Goal: Transaction & Acquisition: Purchase product/service

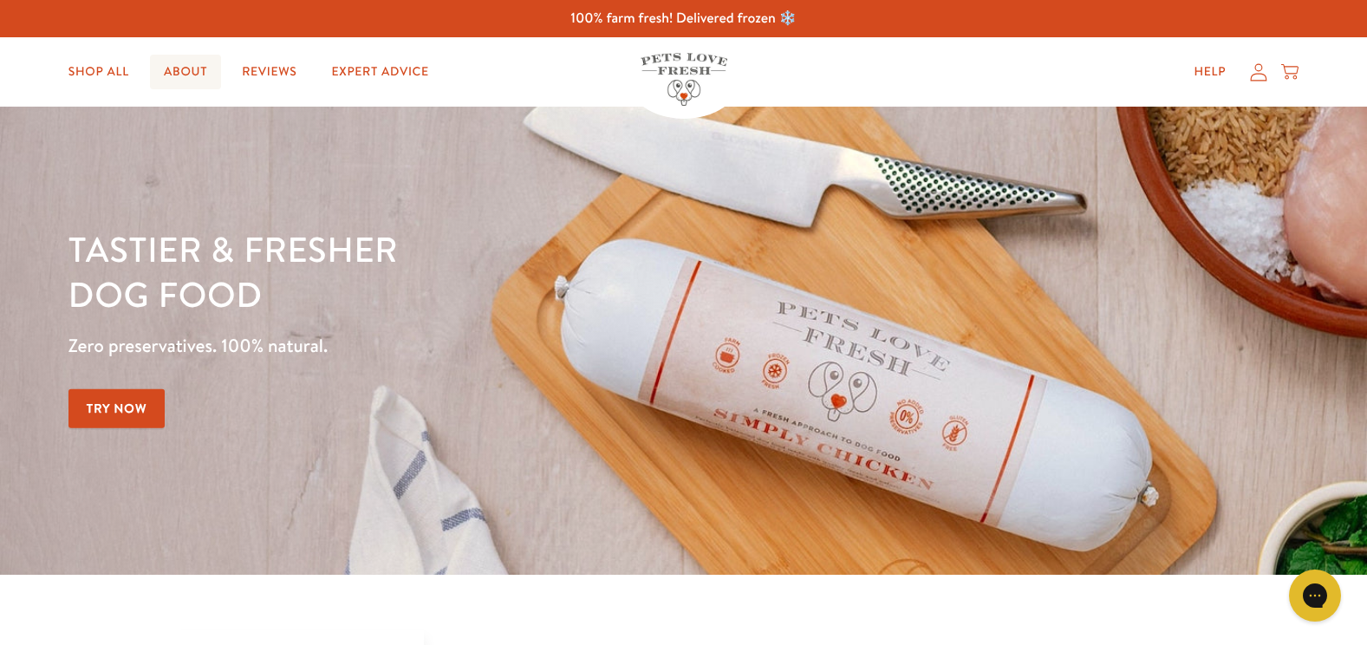
click at [180, 69] on link "About" at bounding box center [185, 72] width 71 height 35
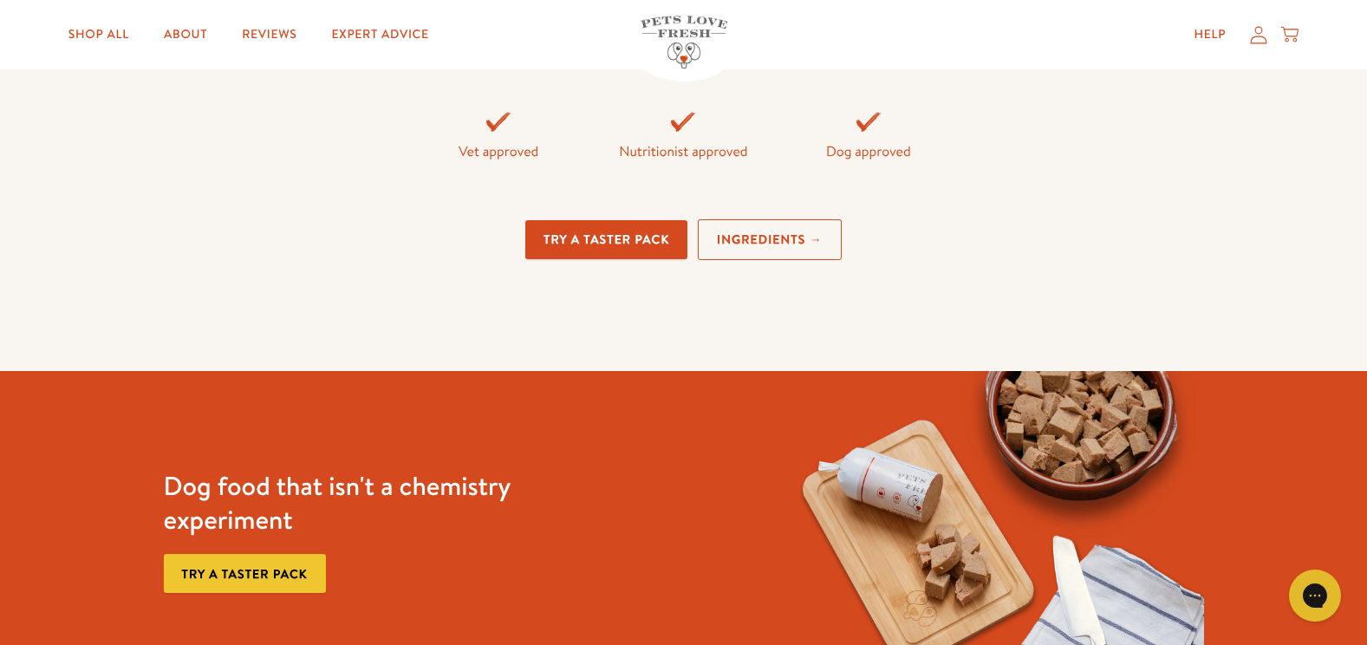
scroll to position [3989, 0]
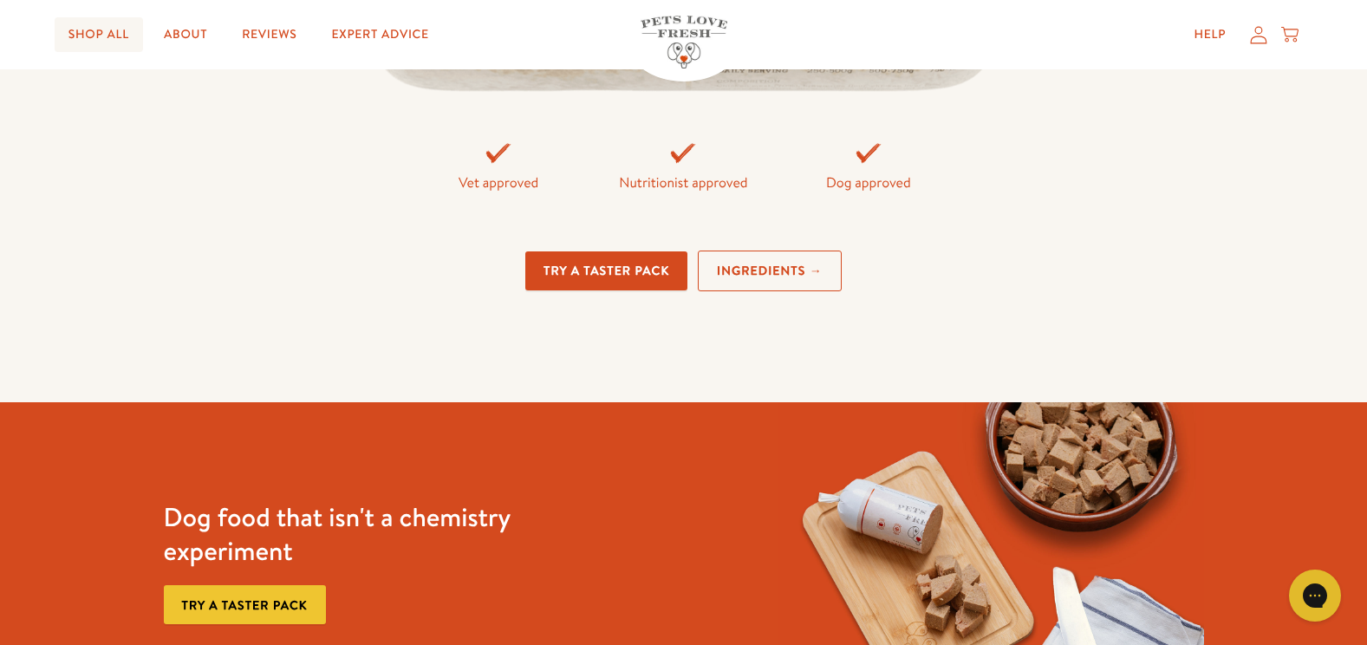
click at [94, 25] on link "Shop All" at bounding box center [99, 34] width 88 height 35
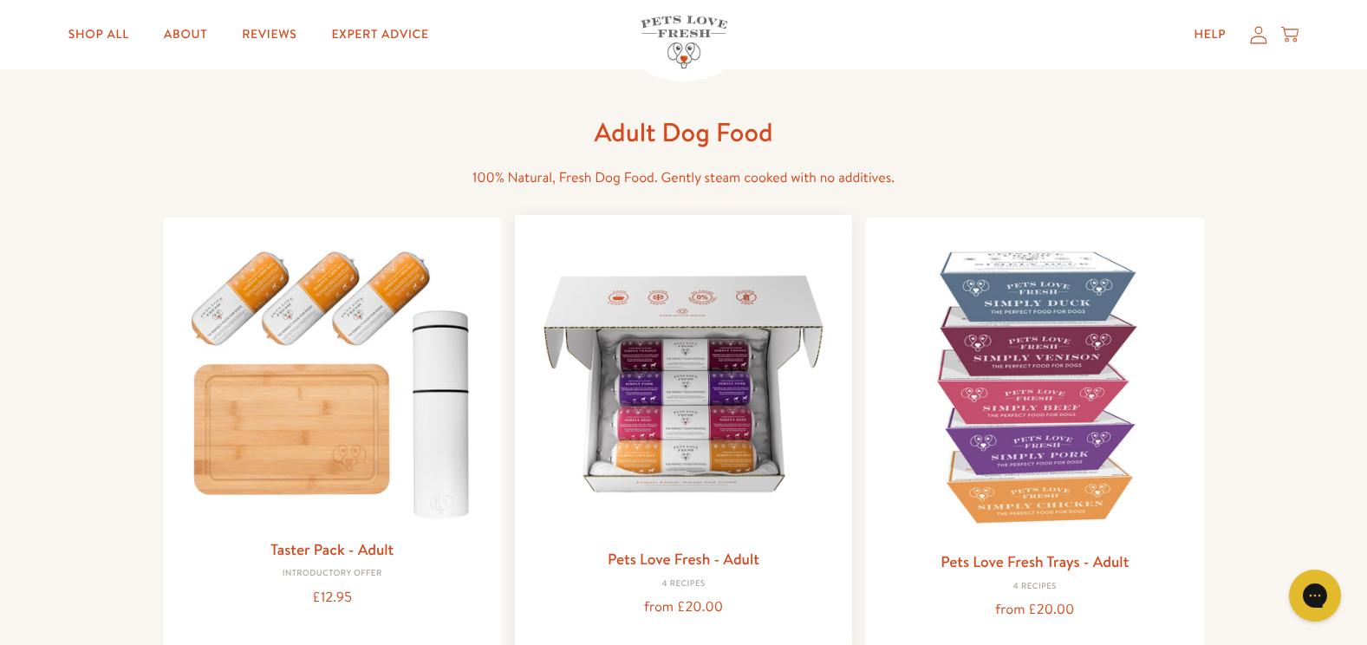
scroll to position [87, 0]
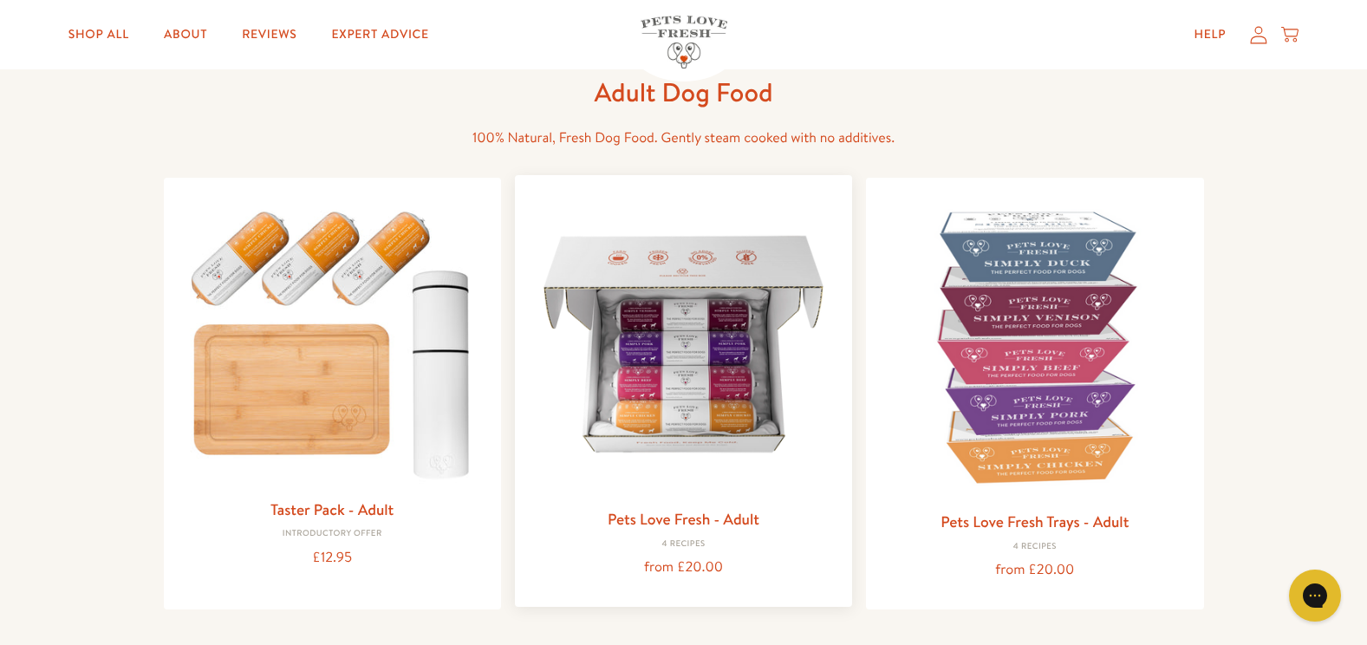
click at [720, 398] on img at bounding box center [684, 344] width 310 height 310
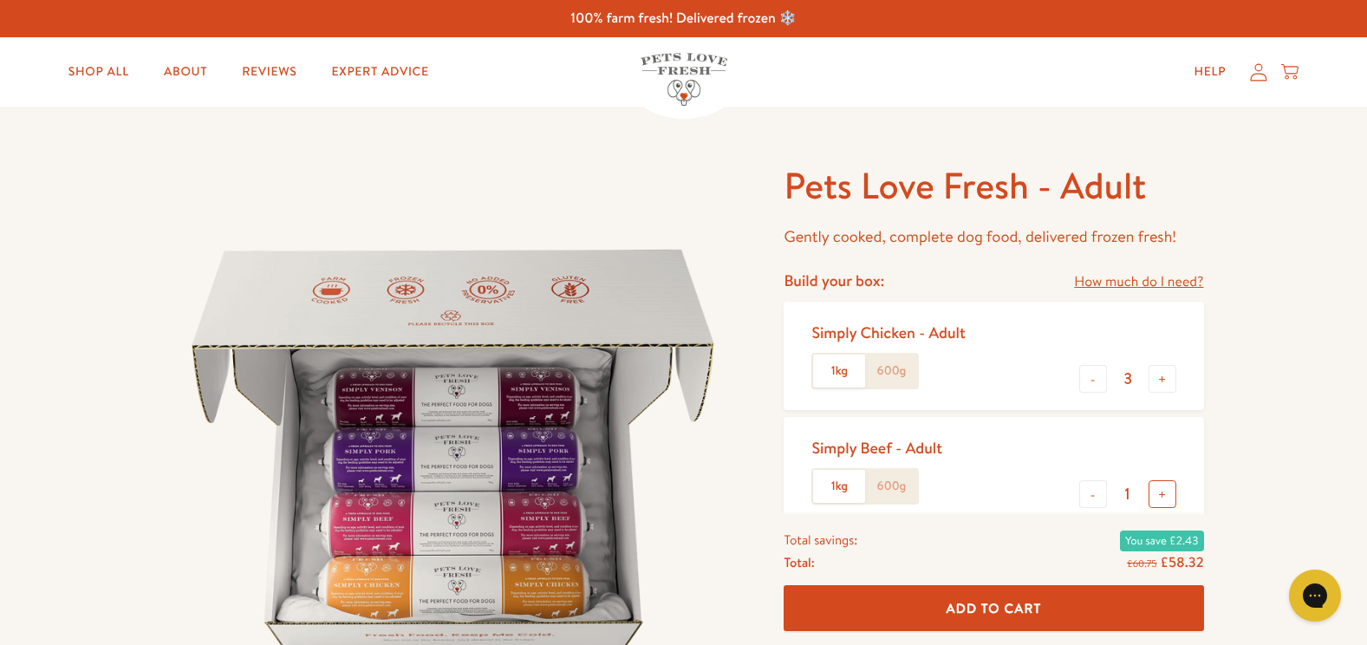
click at [1166, 492] on button "+" at bounding box center [1163, 494] width 28 height 28
type input "2"
click at [1101, 382] on button "-" at bounding box center [1094, 379] width 28 height 28
type input "2"
click at [1162, 288] on link "How much do I need?" at bounding box center [1138, 282] width 129 height 23
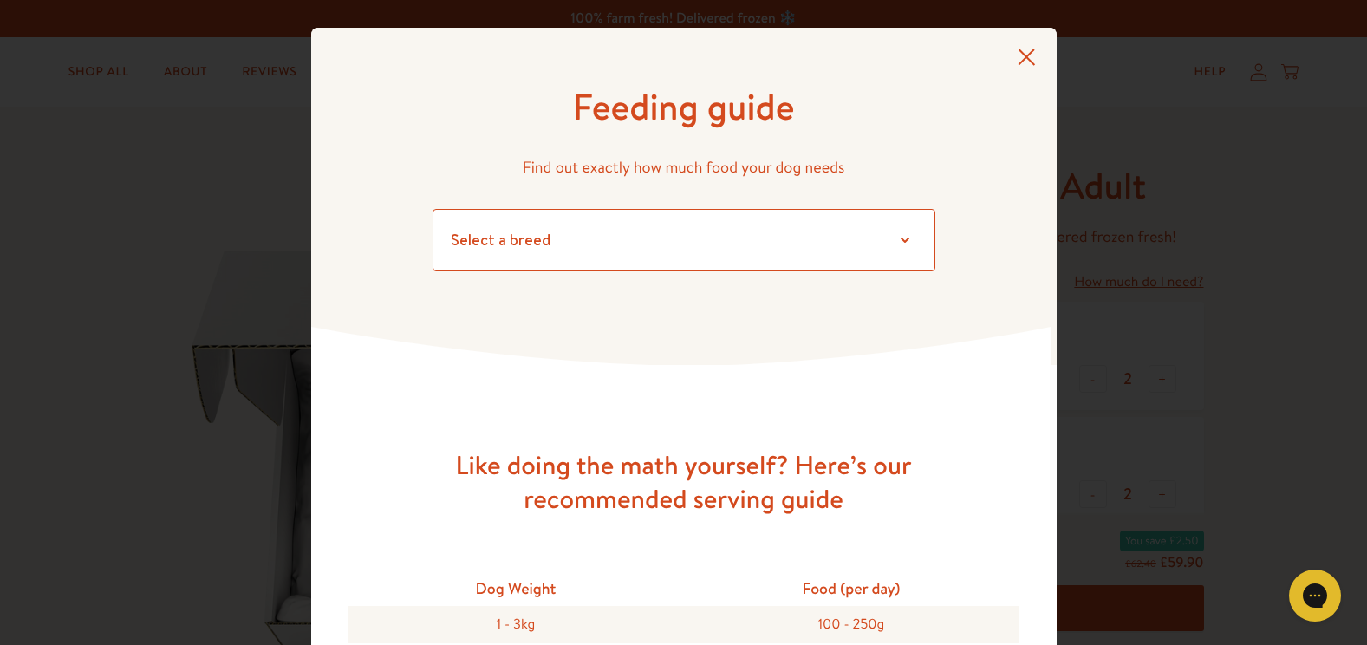
click at [901, 242] on select "Select a breed Affenpinscher Afghan hound Airedale terrier Akita Alaskan Malamu…" at bounding box center [684, 240] width 503 height 62
select select "36"
click at [433, 209] on select "Select a breed Affenpinscher Afghan hound Airedale terrier Akita Alaskan Malamu…" at bounding box center [684, 240] width 503 height 62
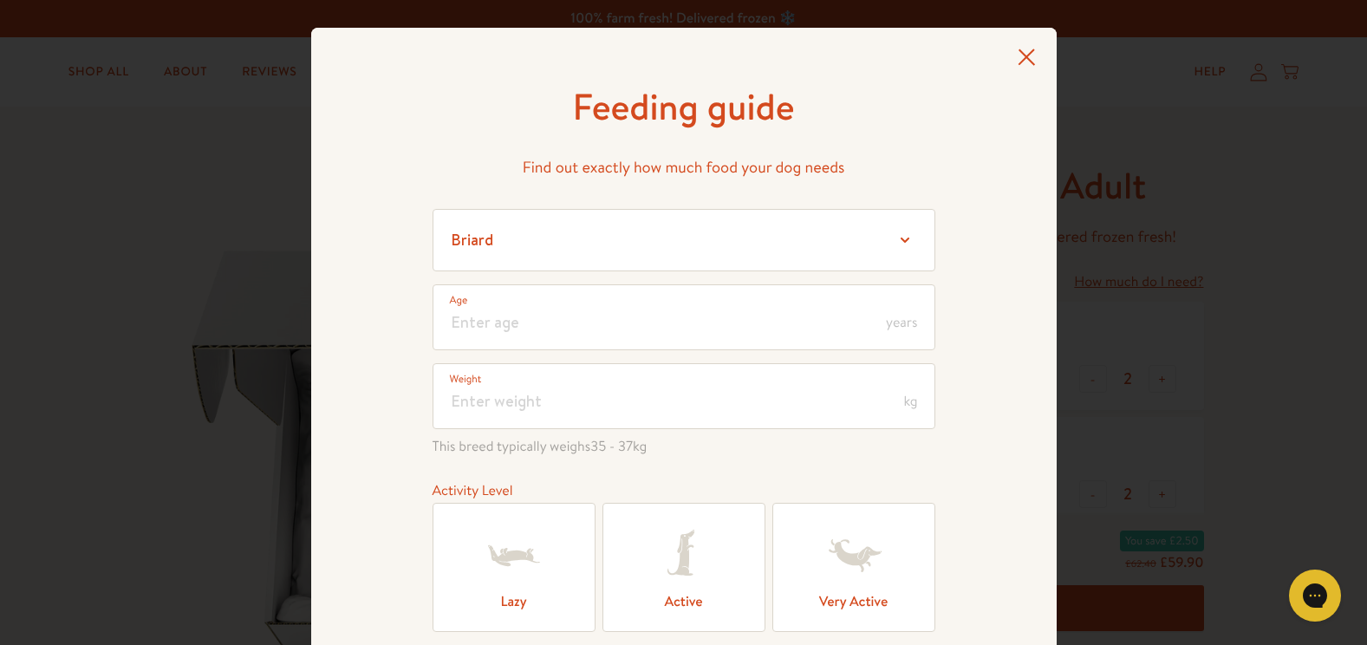
click at [886, 319] on span "years" at bounding box center [901, 323] width 31 height 14
click at [474, 330] on input "number" at bounding box center [684, 317] width 503 height 66
type input "12"
click at [526, 410] on input "number" at bounding box center [684, 396] width 503 height 66
click at [717, 418] on input "33" at bounding box center [684, 396] width 503 height 66
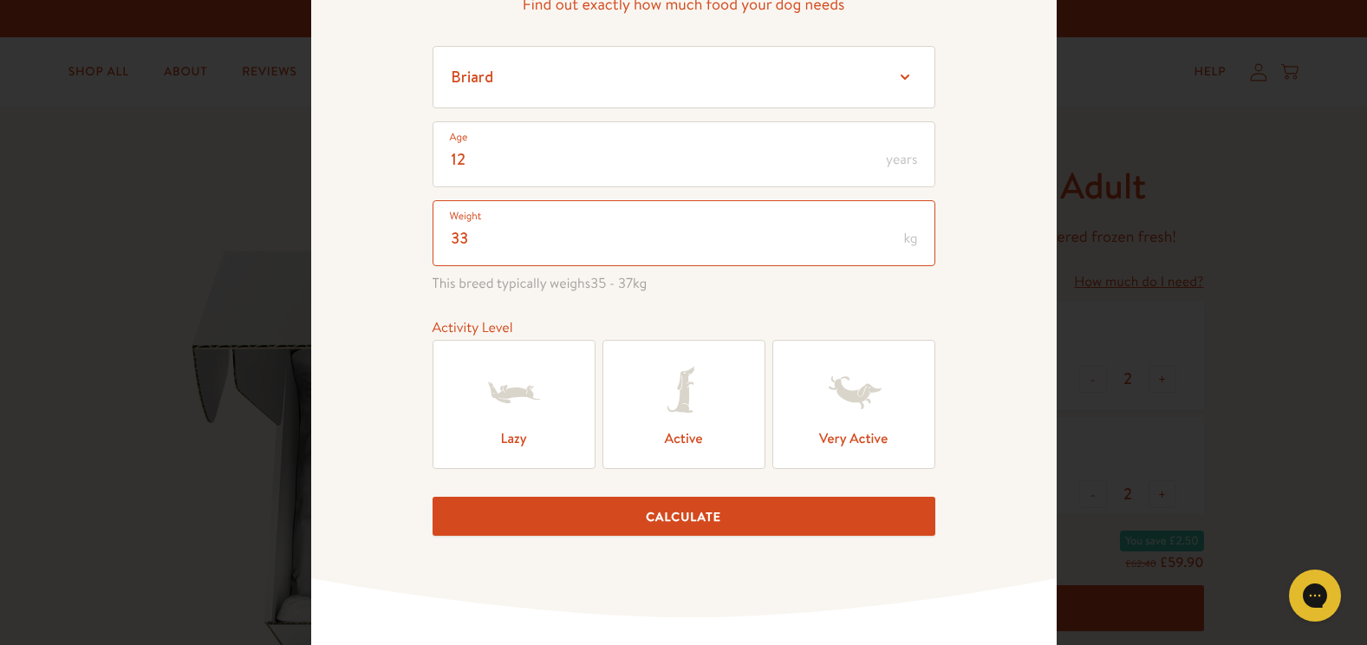
scroll to position [173, 0]
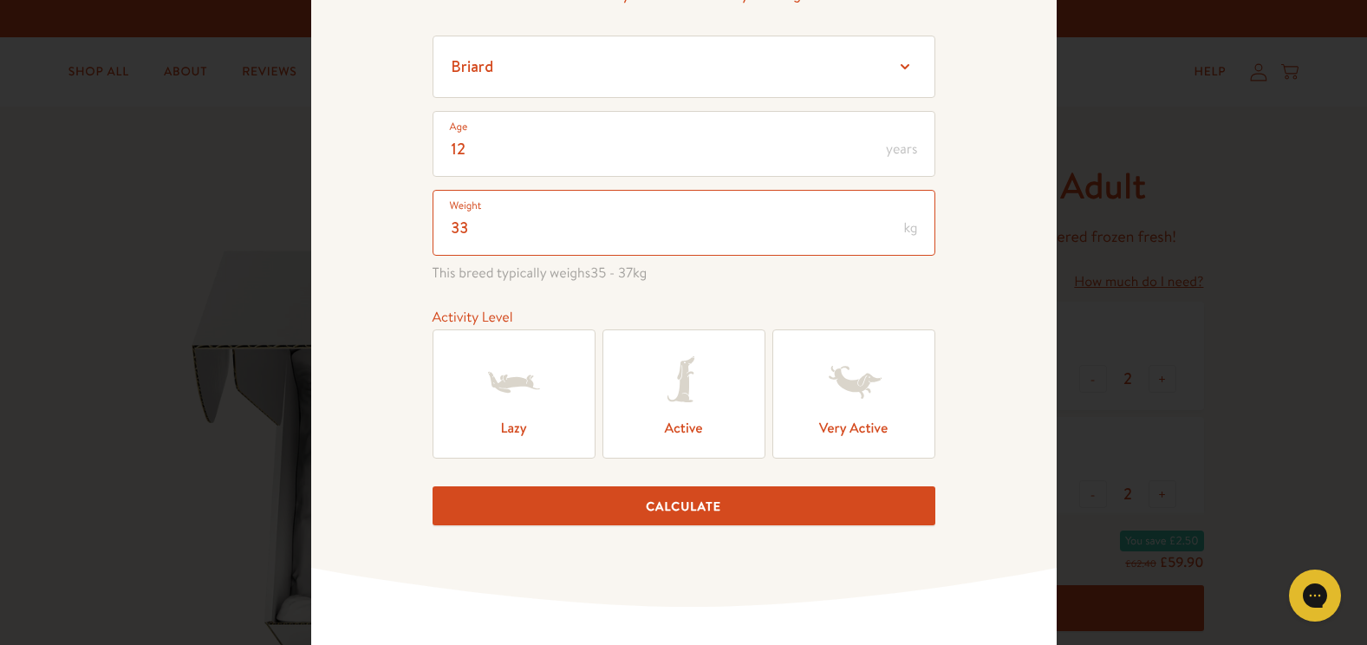
type input "33"
click at [512, 390] on icon at bounding box center [514, 382] width 69 height 69
click at [0, 0] on input "Lazy" at bounding box center [0, 0] width 0 height 0
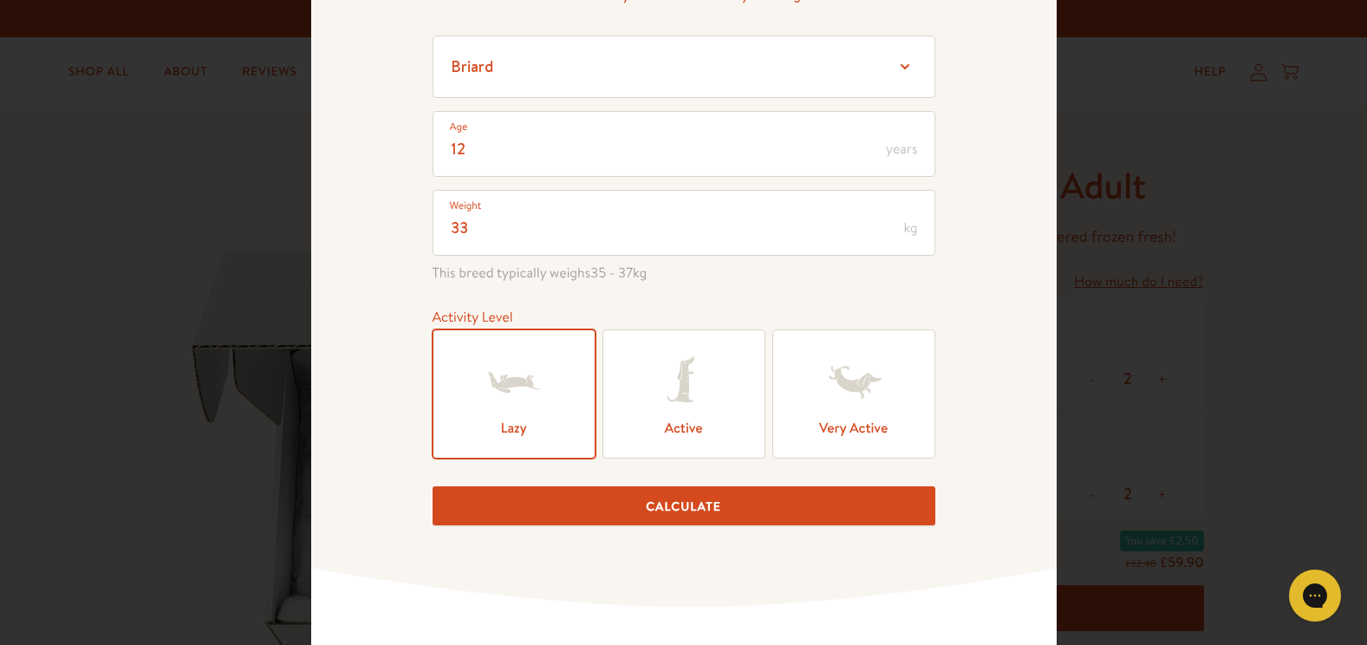
click at [704, 507] on button "Calculate" at bounding box center [684, 505] width 503 height 39
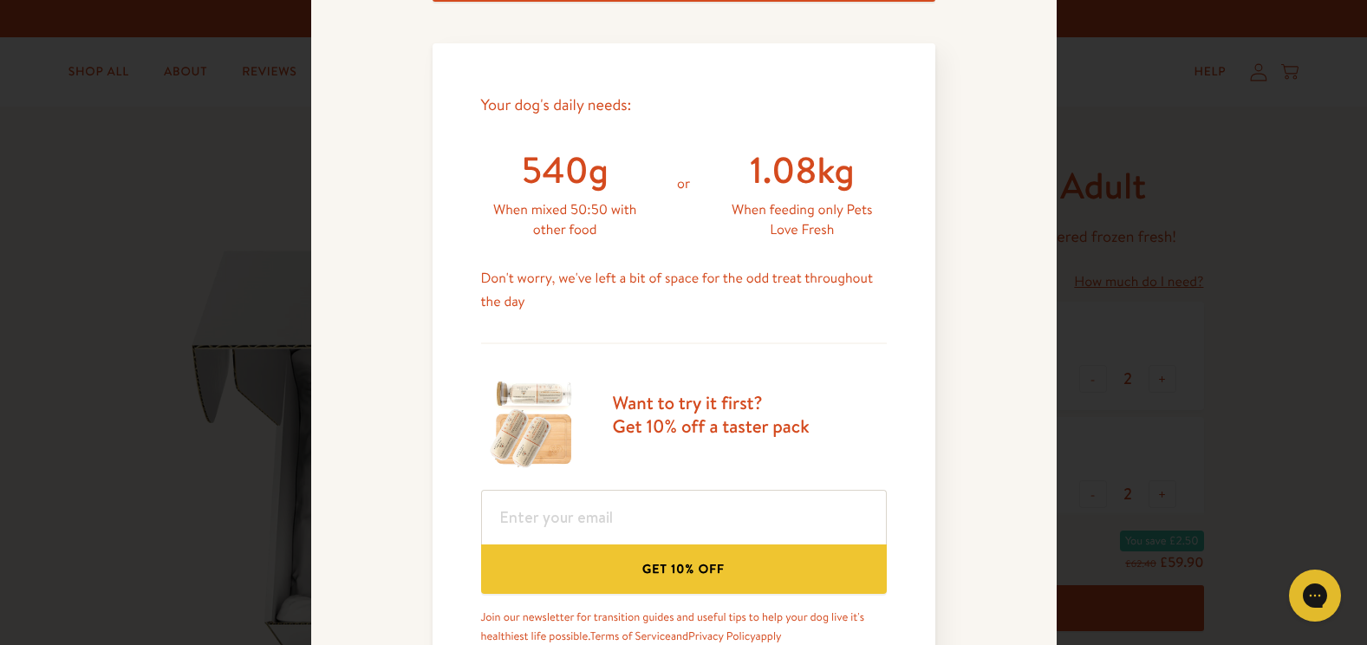
scroll to position [730, 0]
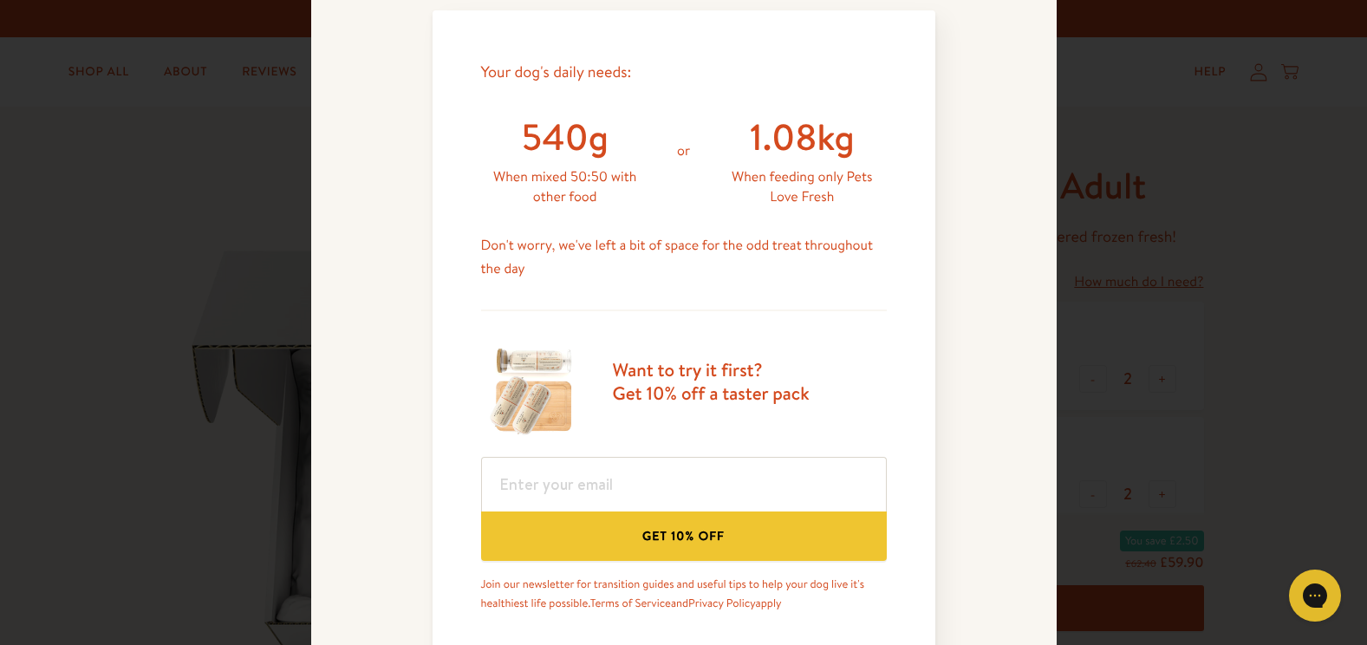
click at [1116, 131] on div "Feeding guide Find out exactly how much food your dog needs Select a breed Affe…" at bounding box center [683, 322] width 1367 height 645
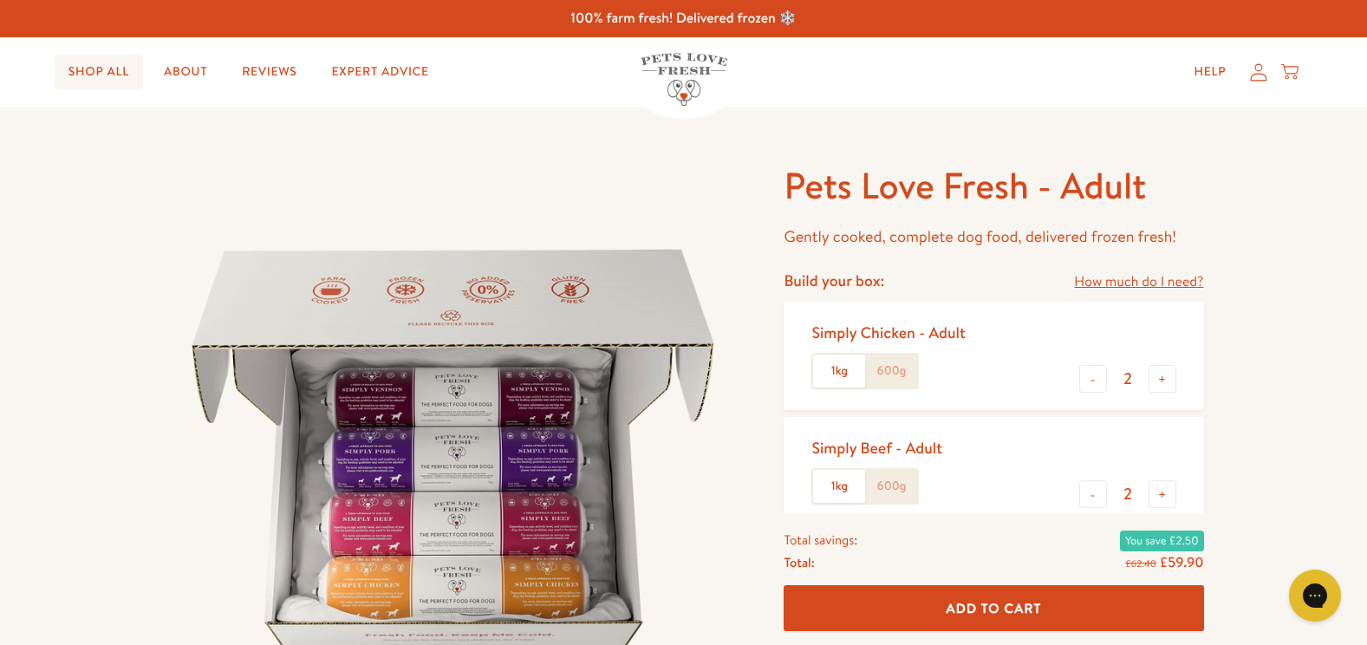
click at [89, 71] on link "Shop All" at bounding box center [99, 72] width 88 height 35
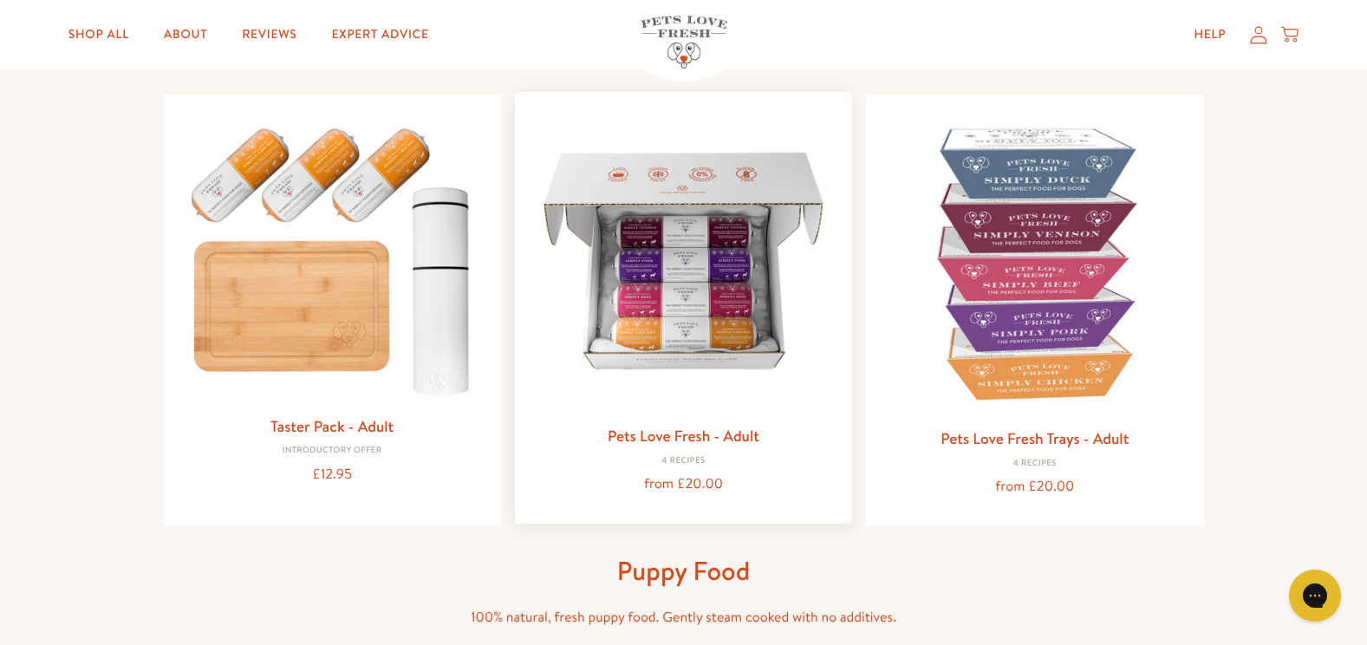
scroll to position [173, 0]
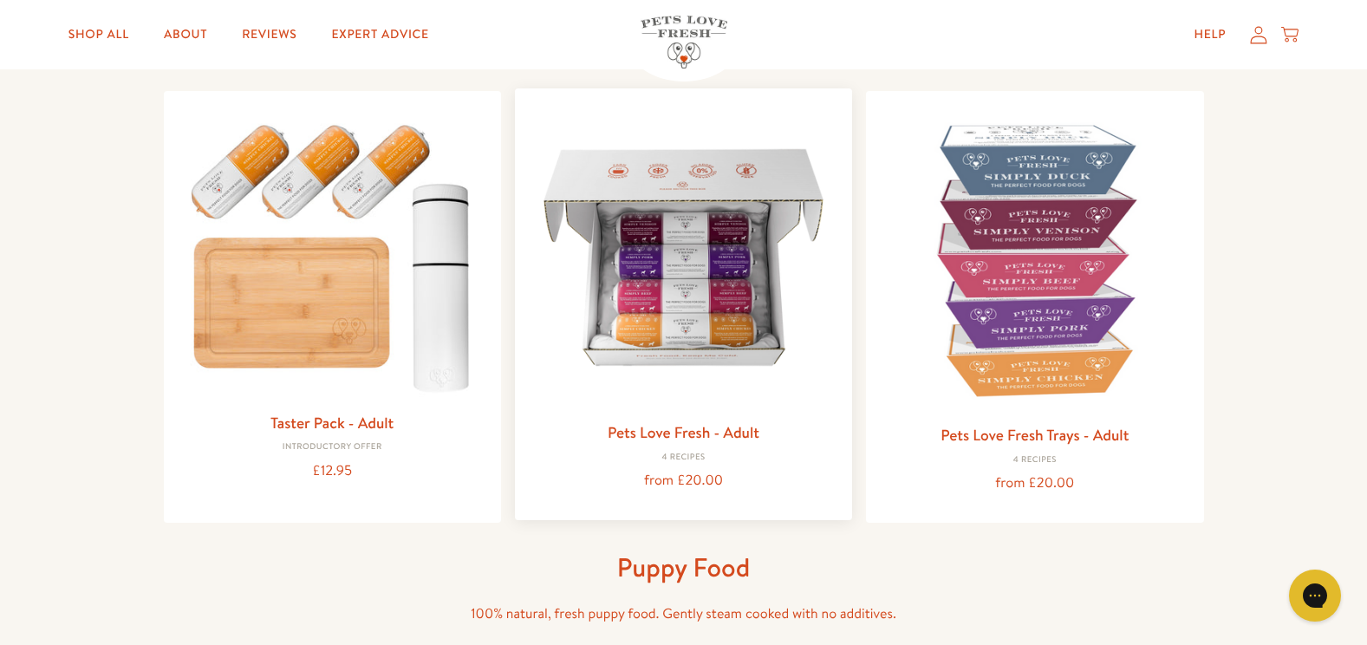
click at [692, 276] on img at bounding box center [684, 257] width 310 height 310
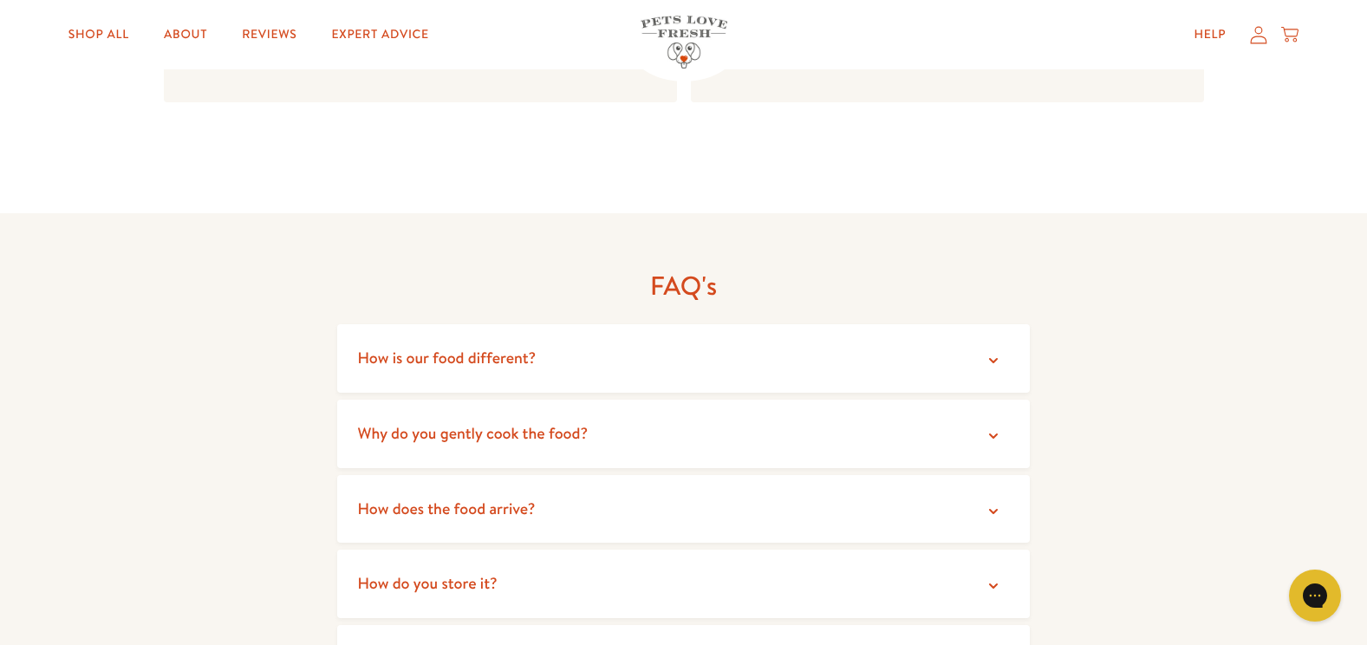
scroll to position [2775, 0]
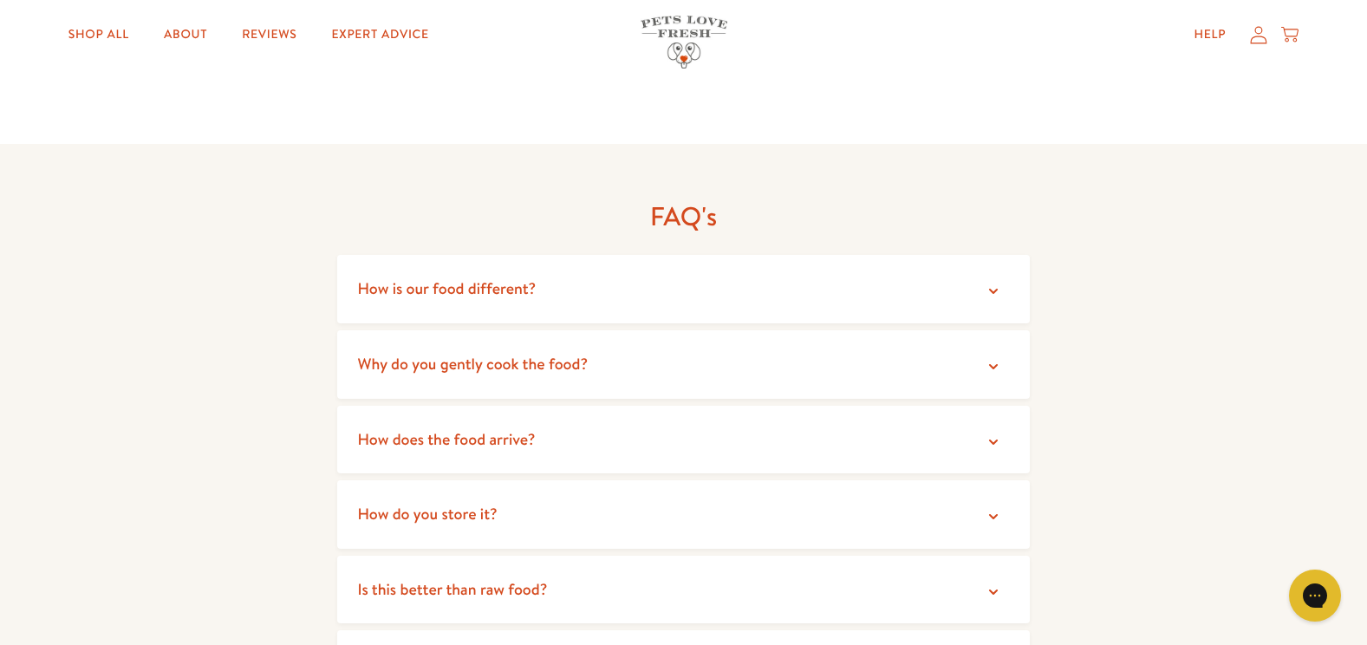
click at [565, 330] on summary "Why do you gently cook the food?" at bounding box center [684, 364] width 694 height 69
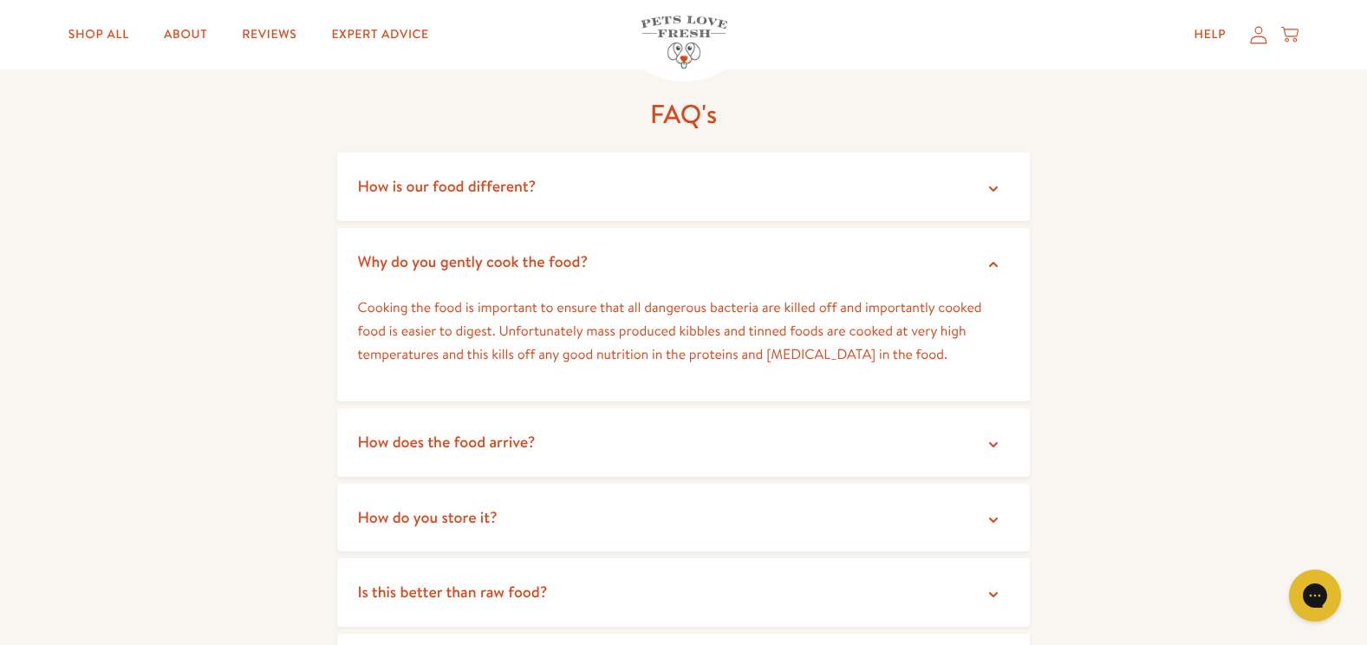
scroll to position [3122, 0]
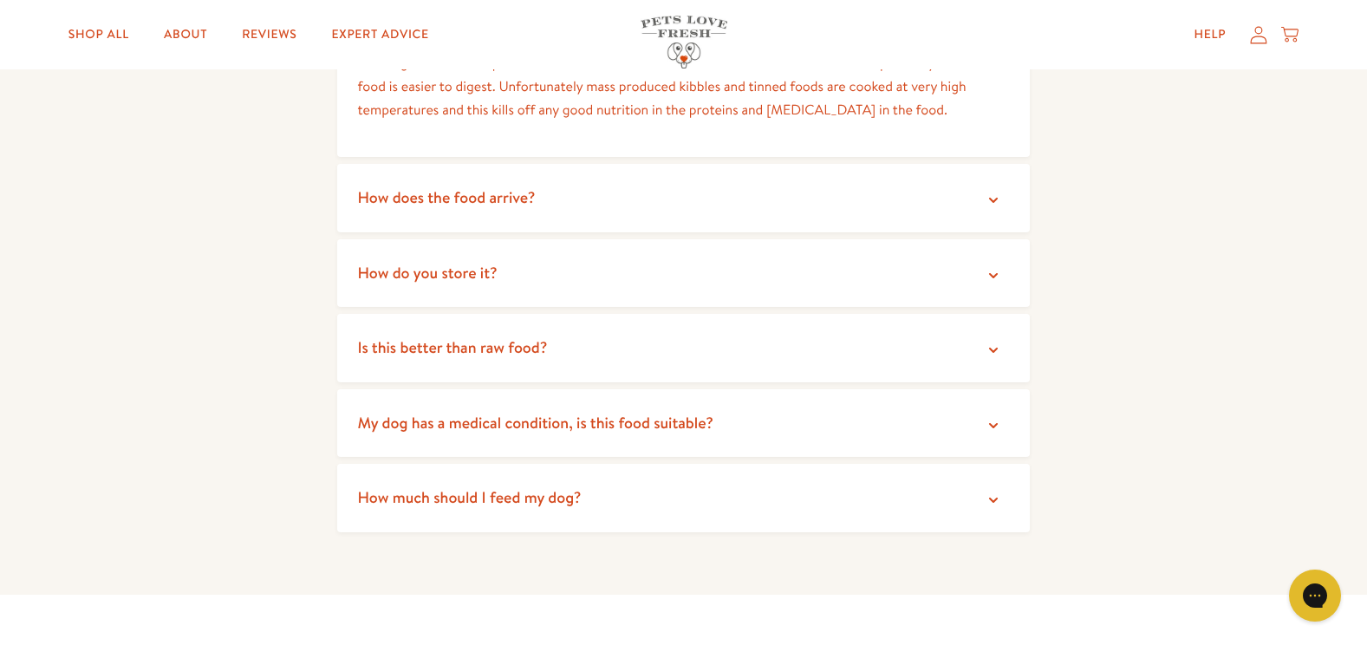
click at [533, 486] on span "How much should I feed my dog?" at bounding box center [470, 497] width 224 height 22
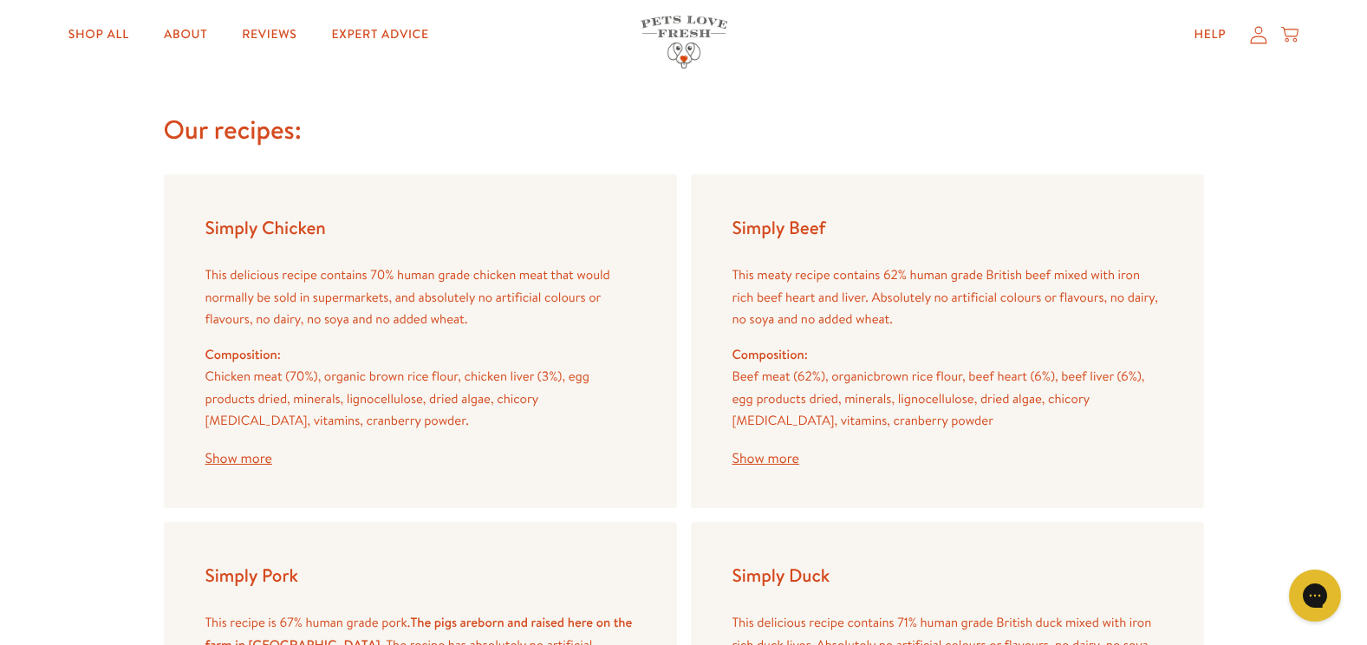
scroll to position [1301, 0]
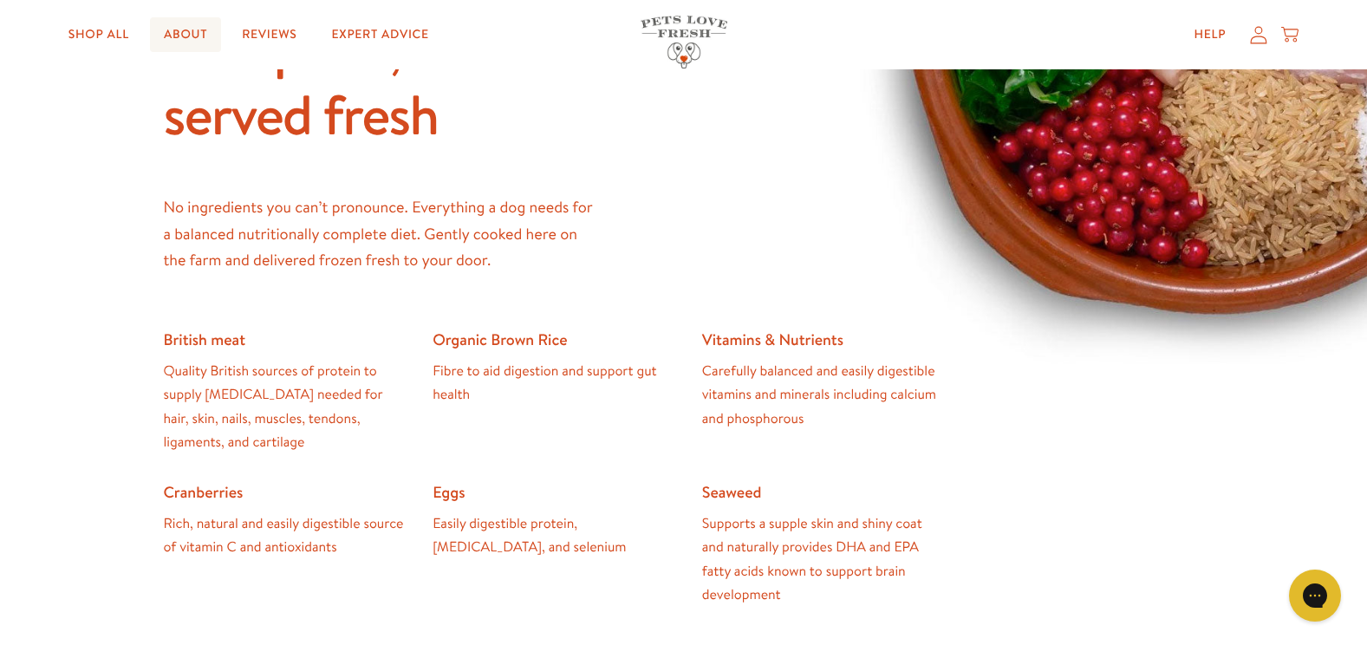
click at [187, 35] on link "About" at bounding box center [185, 34] width 71 height 35
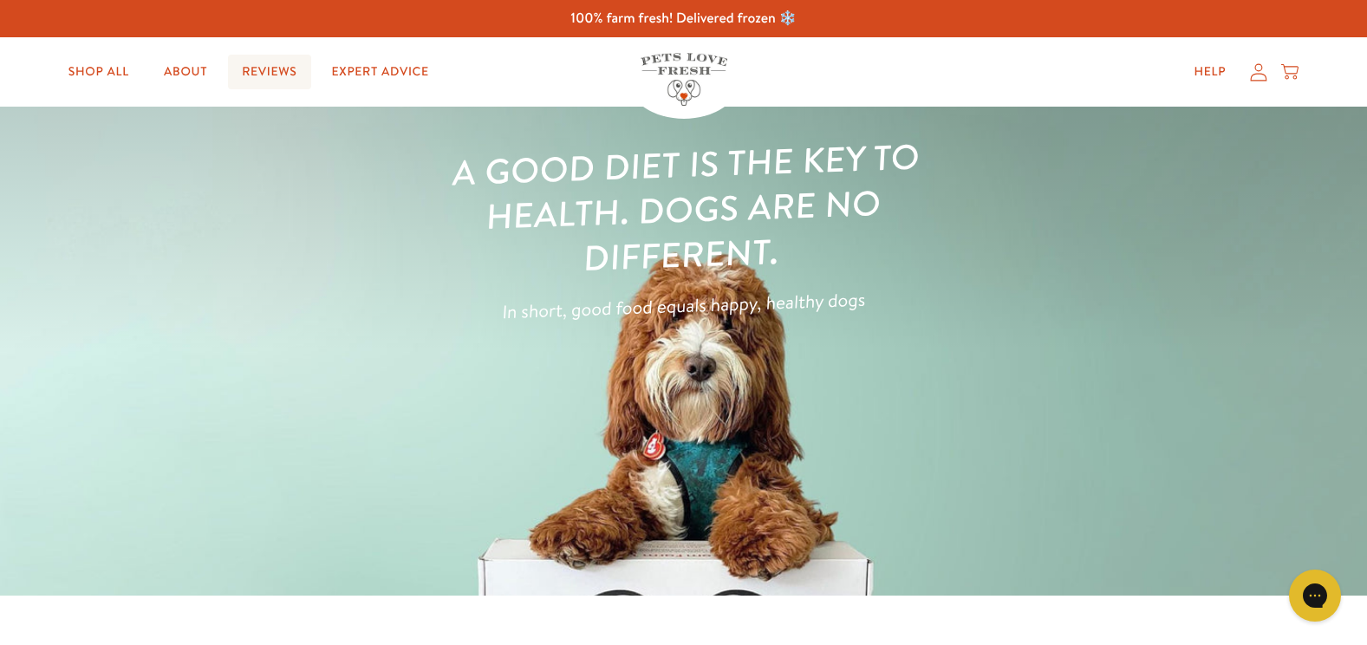
click at [263, 84] on link "Reviews" at bounding box center [269, 72] width 82 height 35
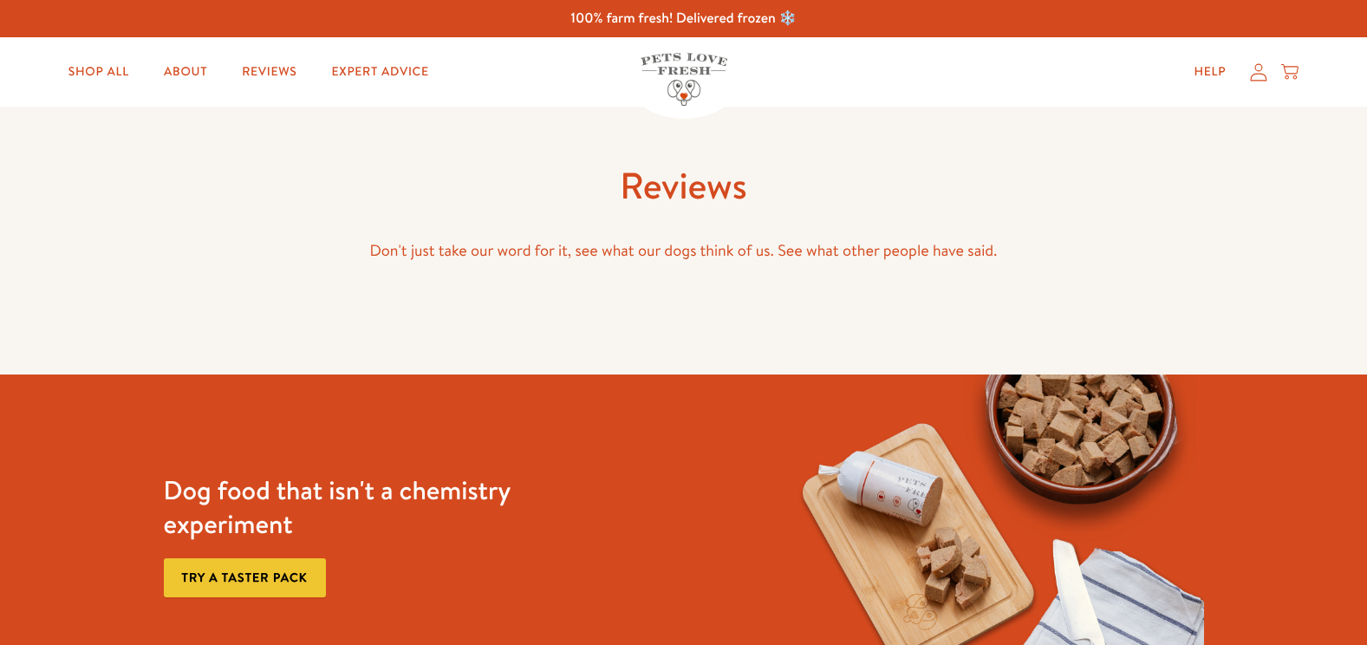
click at [118, 81] on link "Shop All" at bounding box center [99, 72] width 88 height 35
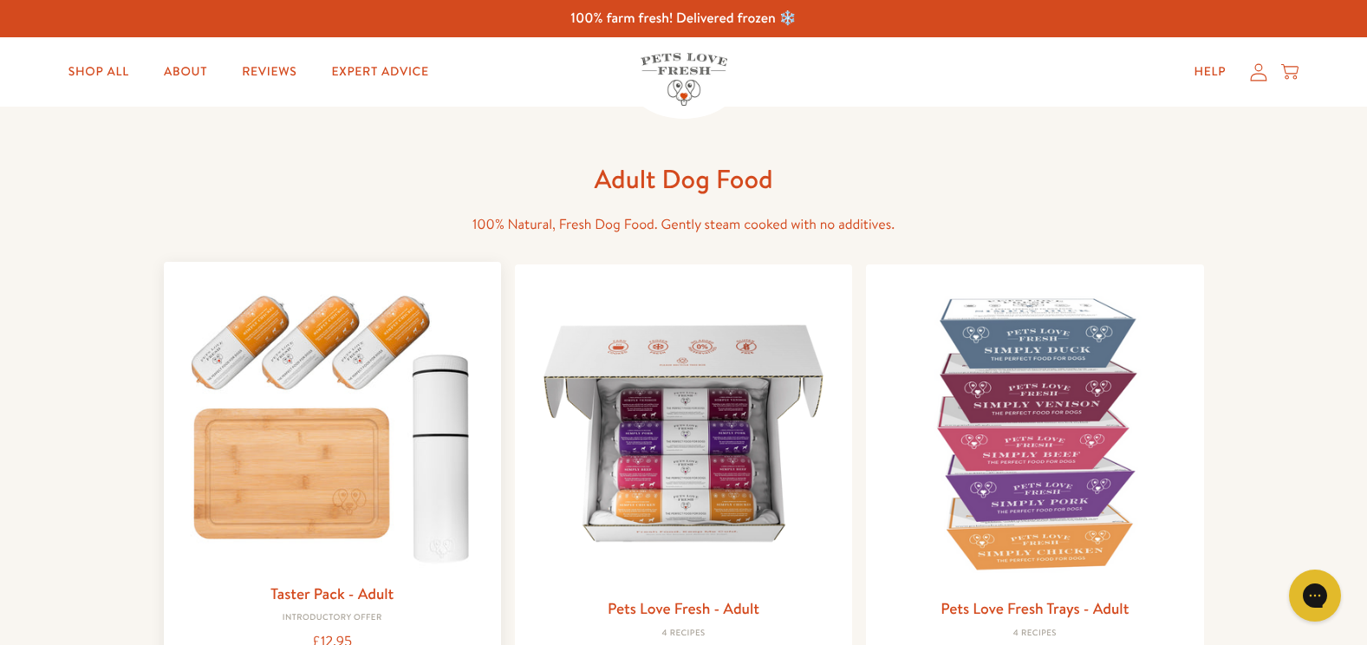
click at [403, 484] on img at bounding box center [333, 424] width 310 height 297
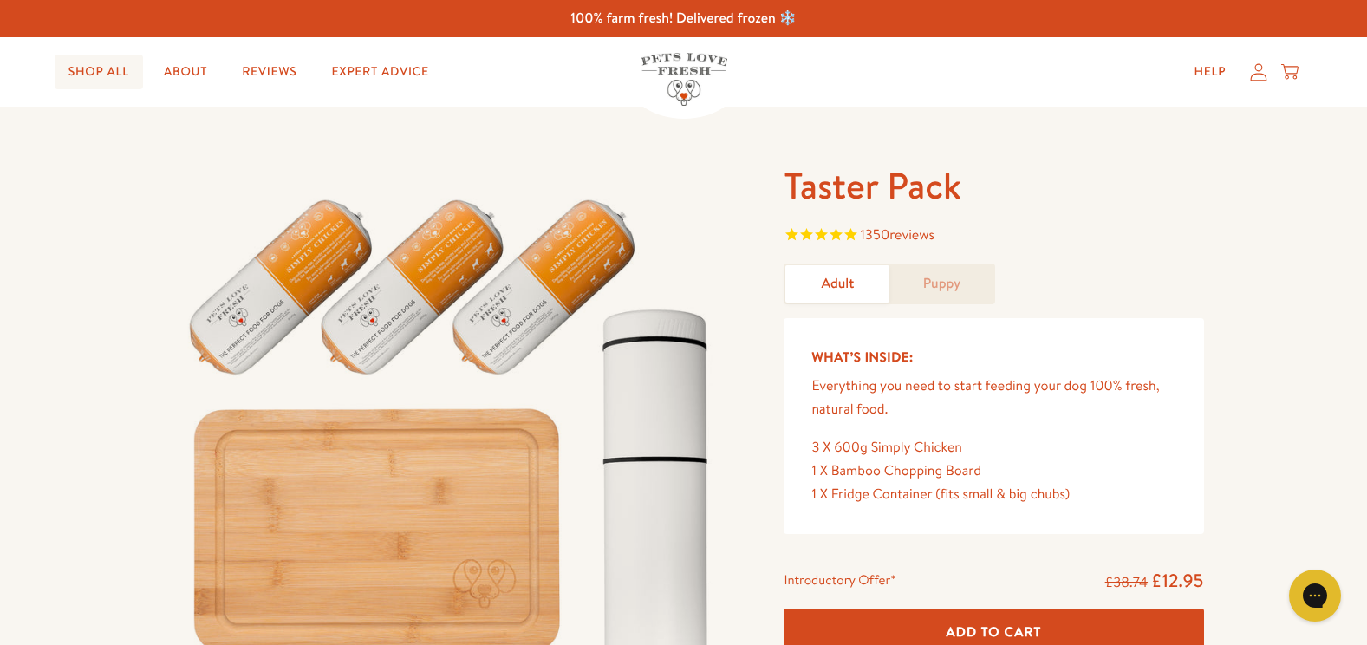
click at [118, 69] on link "Shop All" at bounding box center [99, 72] width 88 height 35
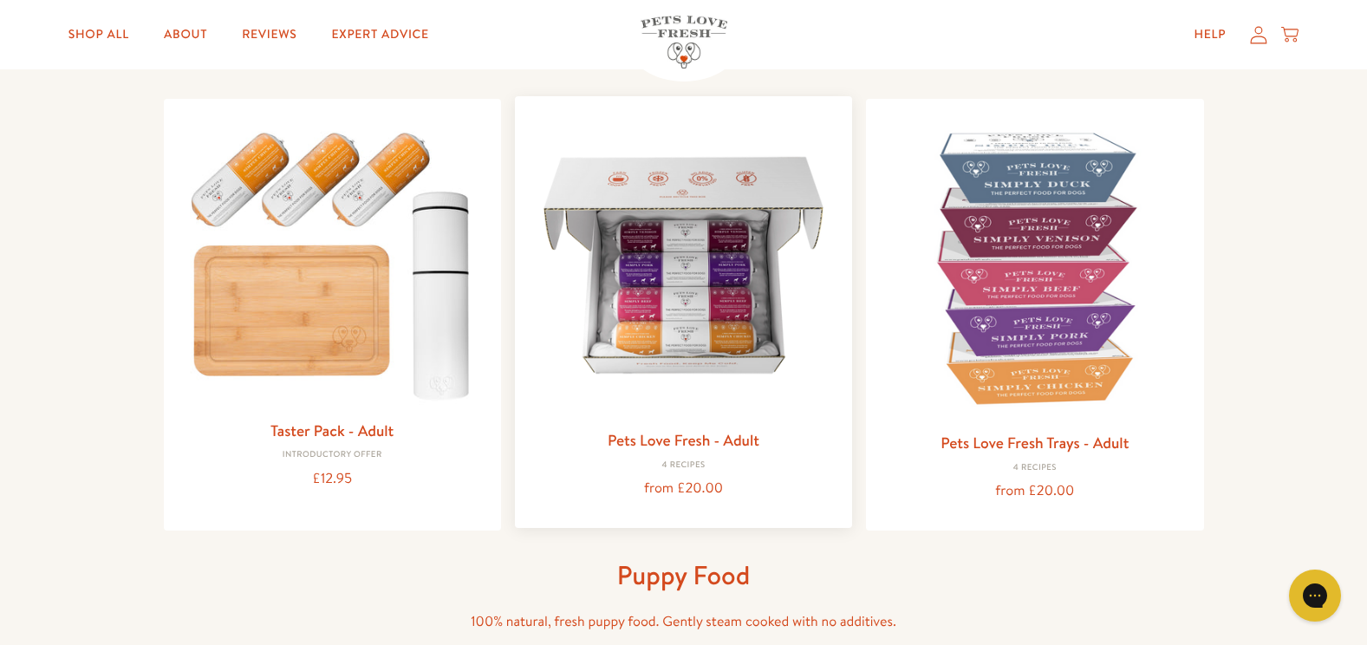
scroll to position [173, 0]
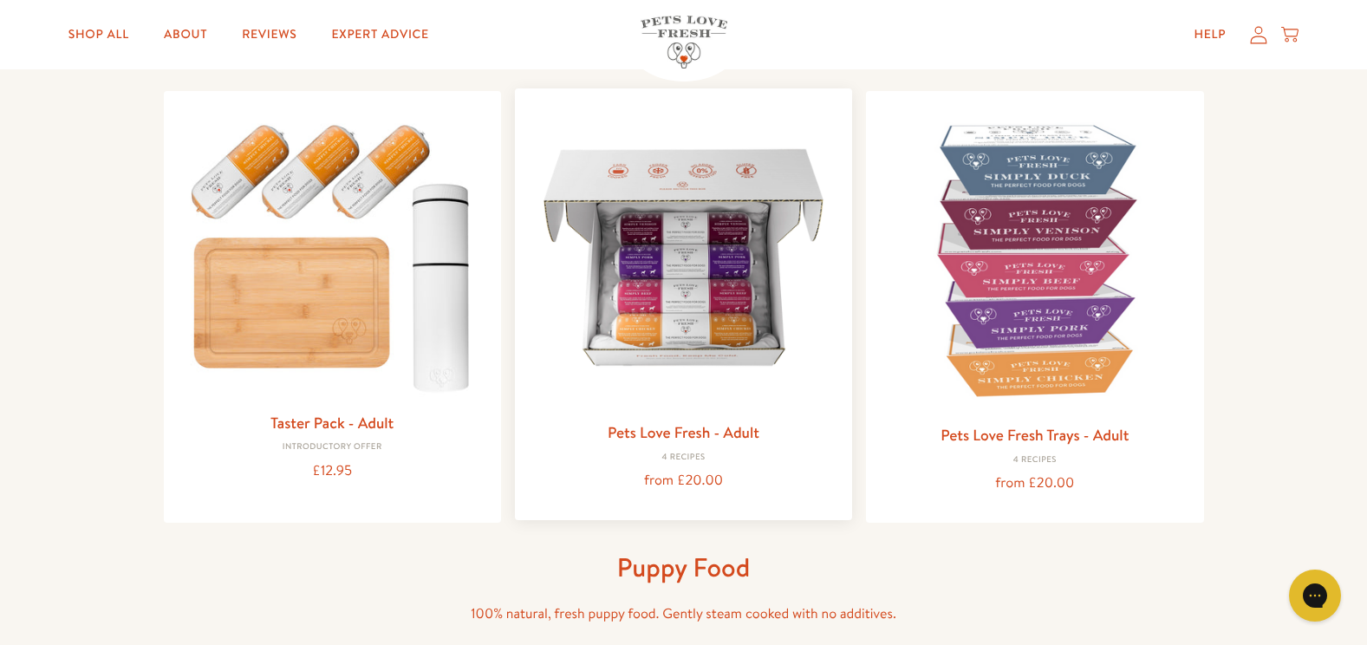
click at [650, 291] on img at bounding box center [684, 257] width 310 height 310
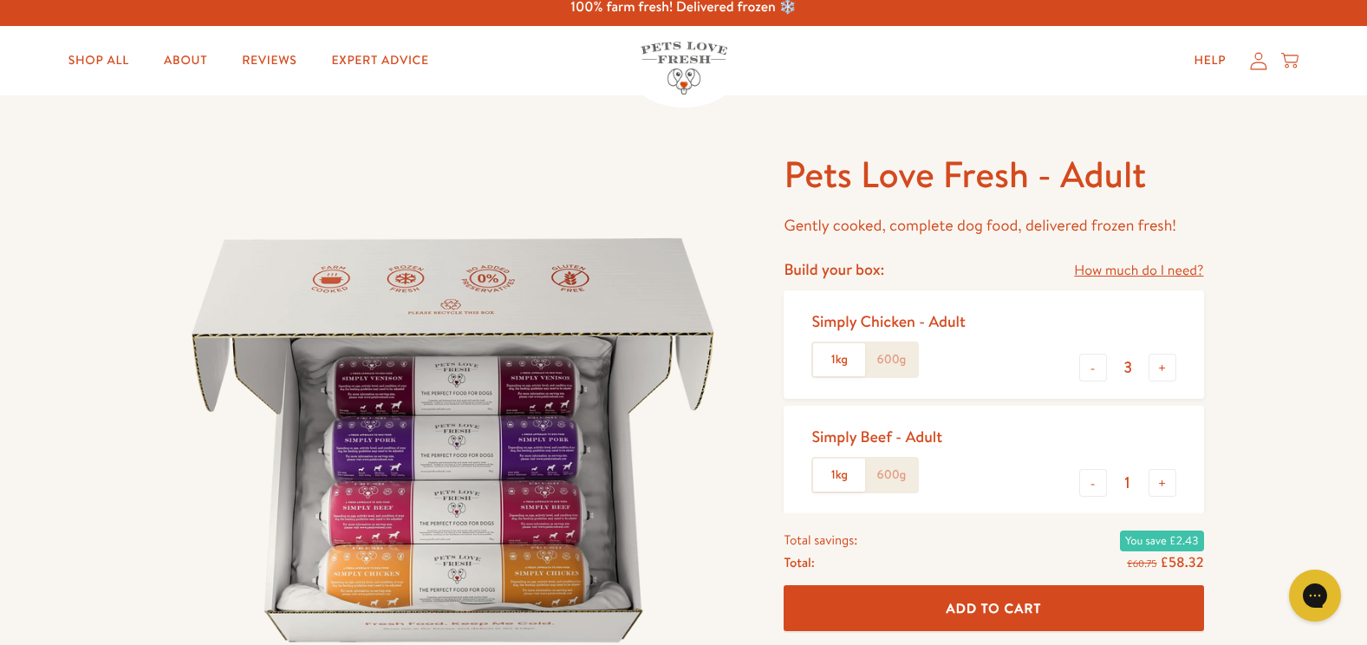
scroll to position [87, 0]
